Goal: Task Accomplishment & Management: Use online tool/utility

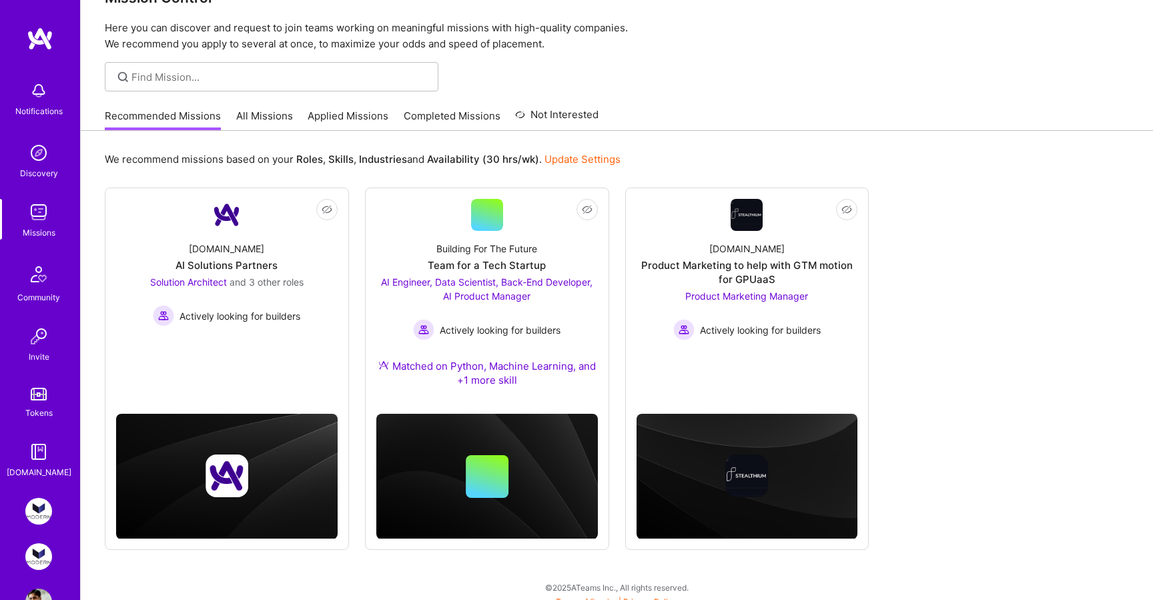
scroll to position [48, 0]
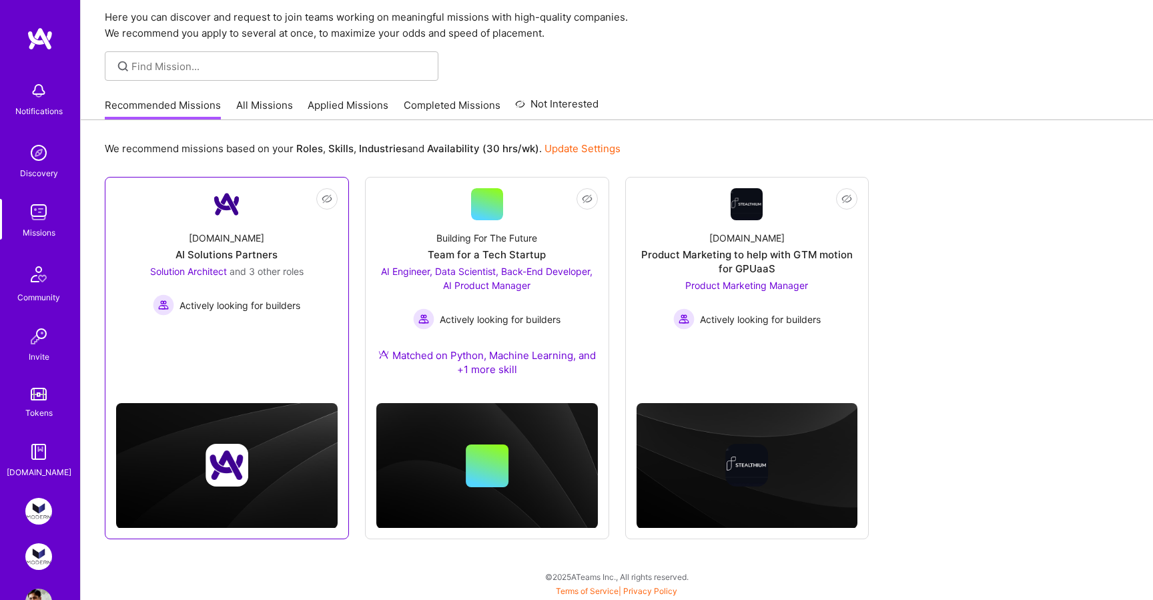
click at [143, 232] on div "[DOMAIN_NAME] AI Solutions Partners Solution Architect and 3 other roles Active…" at bounding box center [227, 267] width 222 height 95
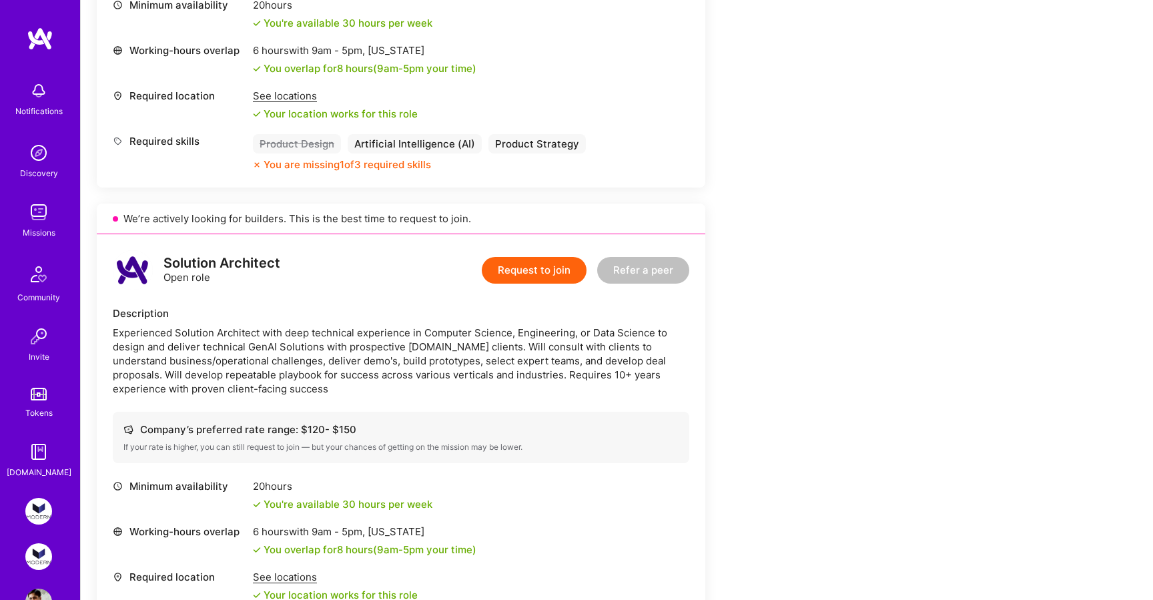
scroll to position [1984, 0]
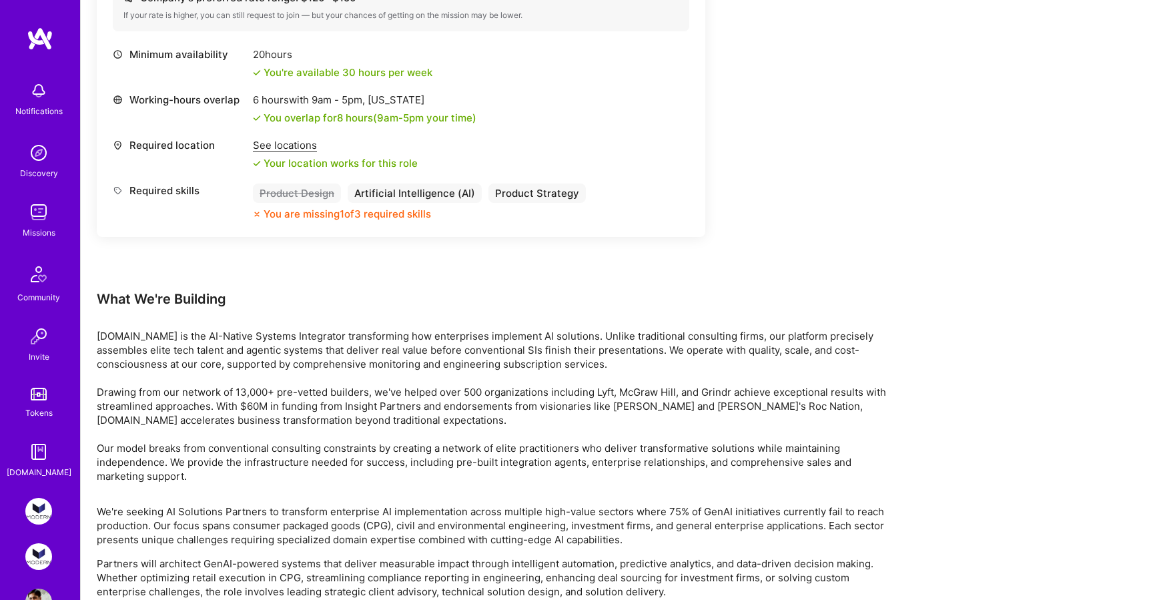
click at [37, 518] on img at bounding box center [38, 511] width 27 height 27
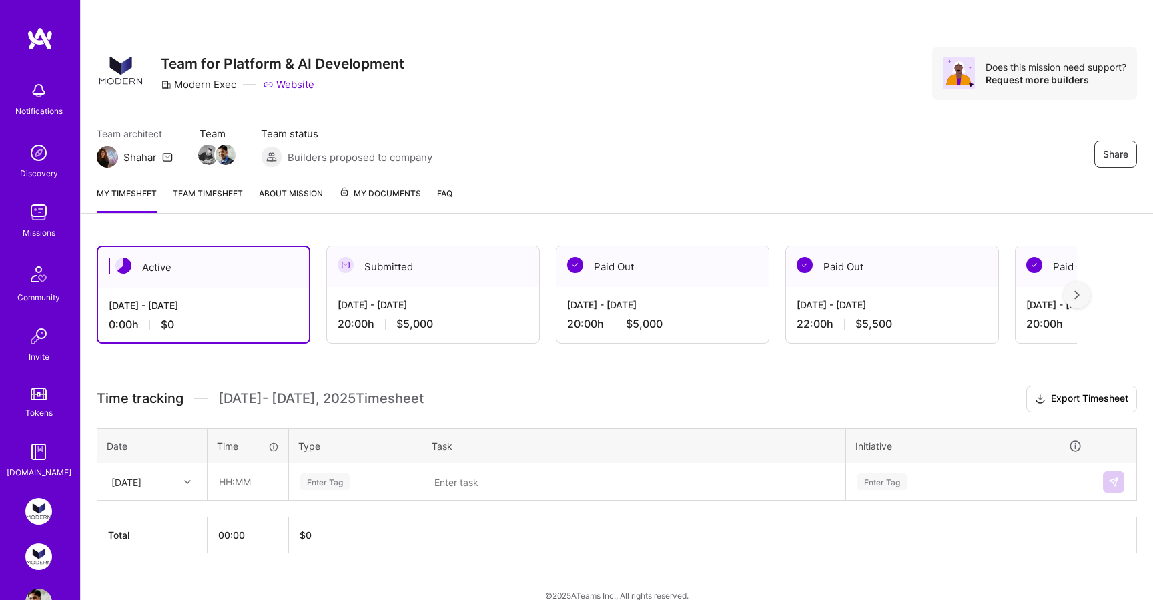
click at [43, 579] on div "Modern Exec: Team for Platform & AI Development Modern Exec: Project Magic Prof…" at bounding box center [40, 556] width 31 height 117
click at [40, 560] on img at bounding box center [38, 556] width 27 height 27
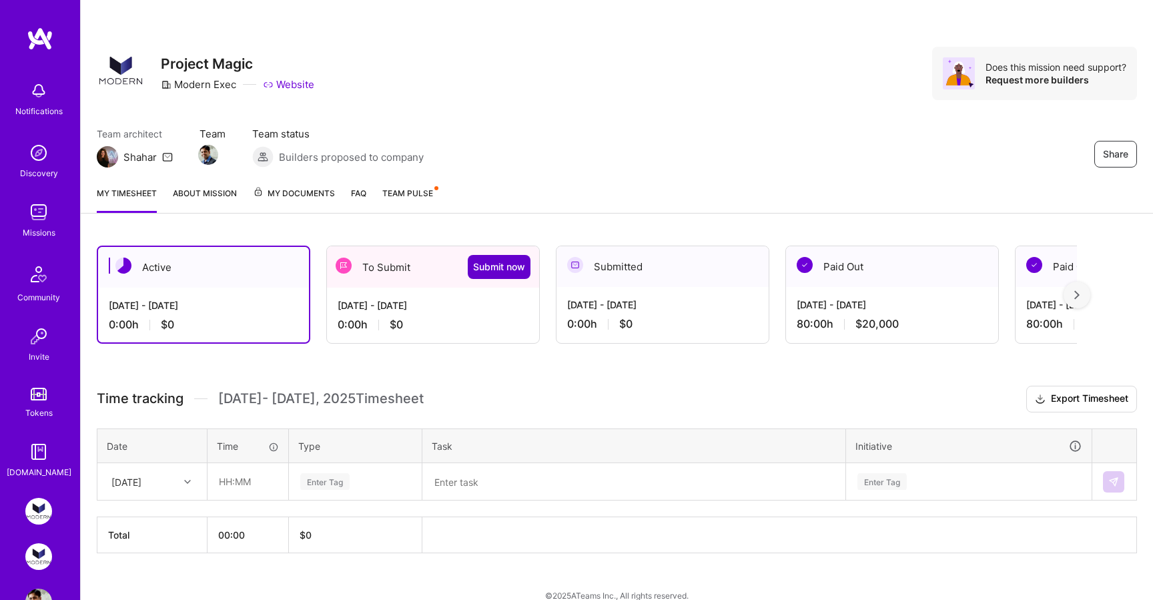
click at [514, 270] on span "Submit now" at bounding box center [499, 266] width 52 height 13
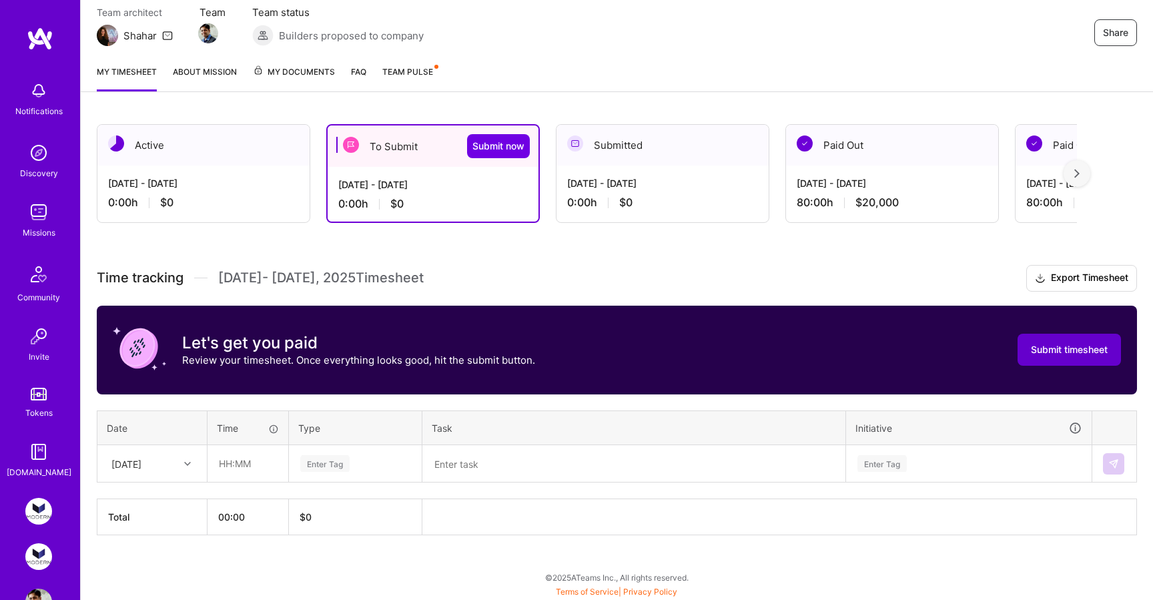
scroll to position [112, 0]
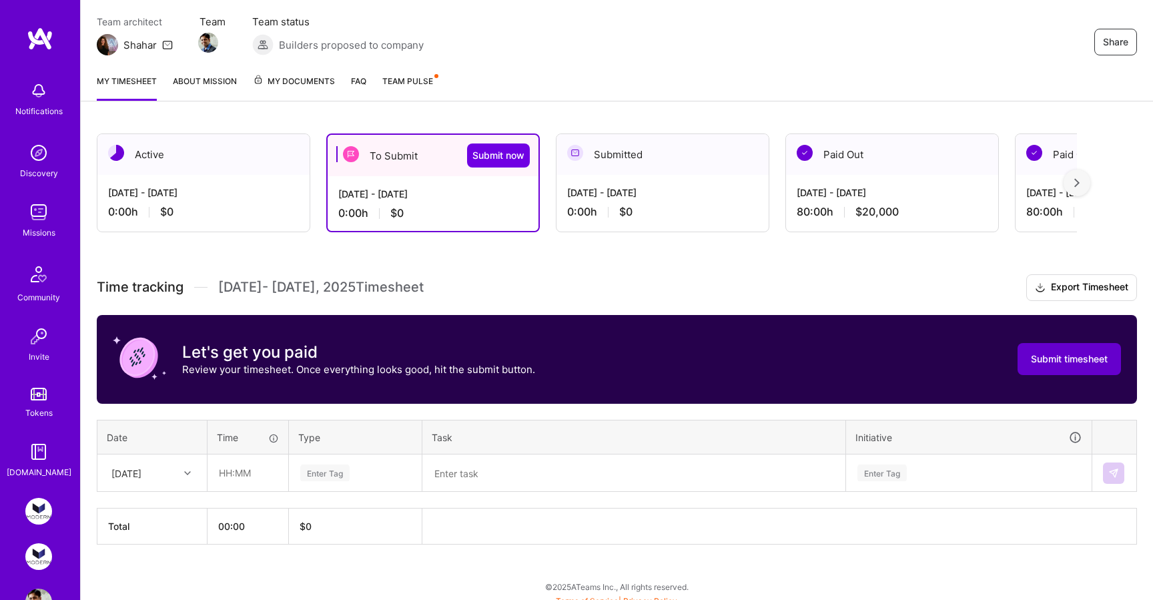
click at [1053, 368] on button "Submit timesheet" at bounding box center [1069, 359] width 103 height 32
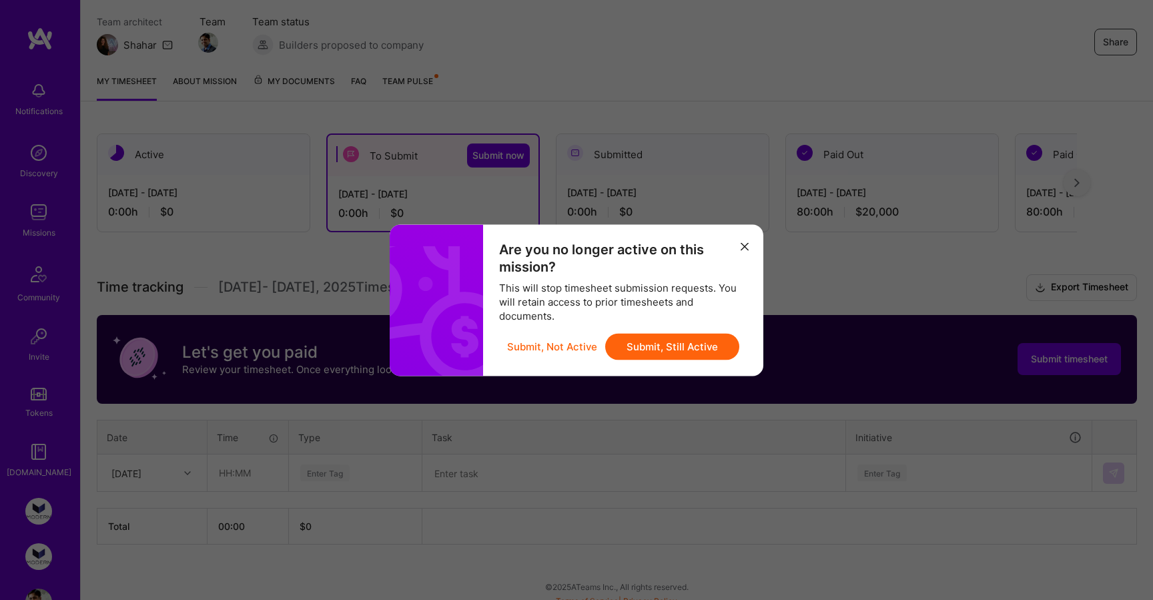
click at [547, 347] on button "Submit, Not Active" at bounding box center [552, 346] width 90 height 27
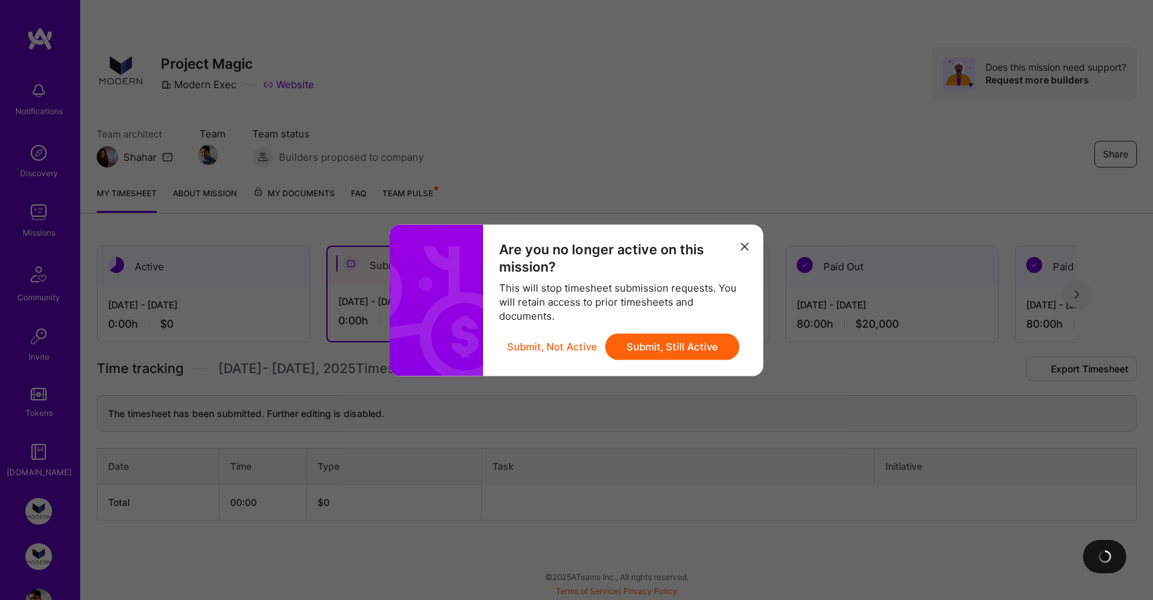
scroll to position [17, 0]
